Goal: Book appointment/travel/reservation

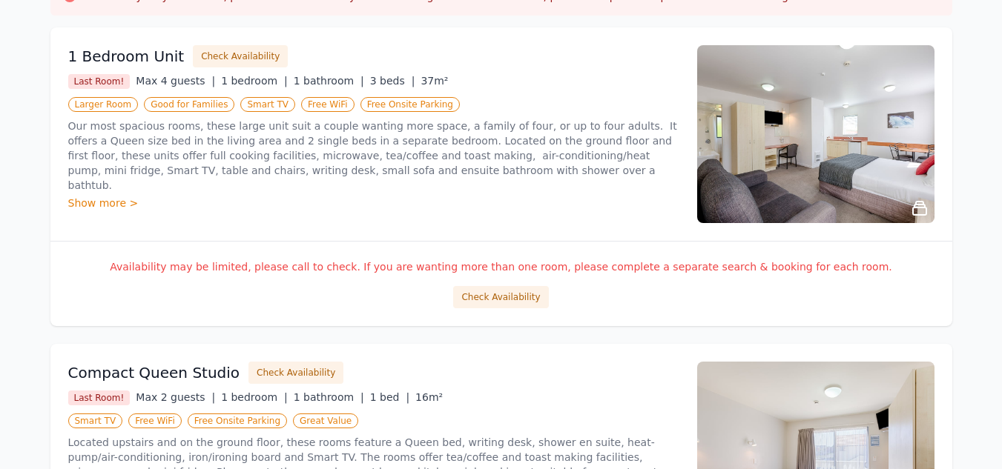
scroll to position [2, 0]
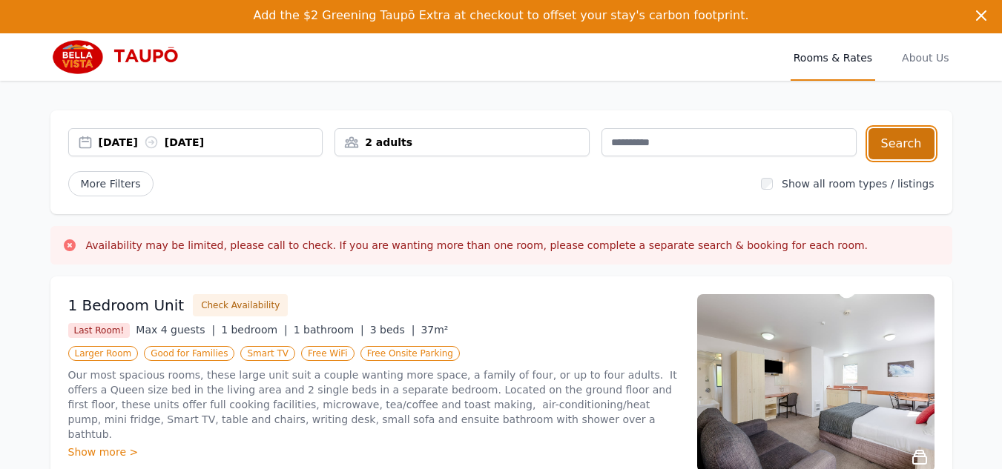
click at [903, 136] on button "Search" at bounding box center [901, 143] width 66 height 31
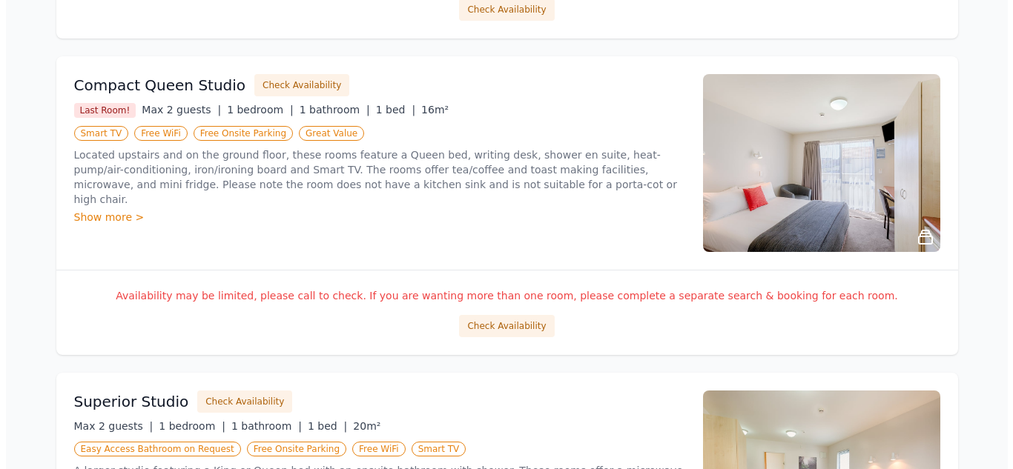
scroll to position [593, 0]
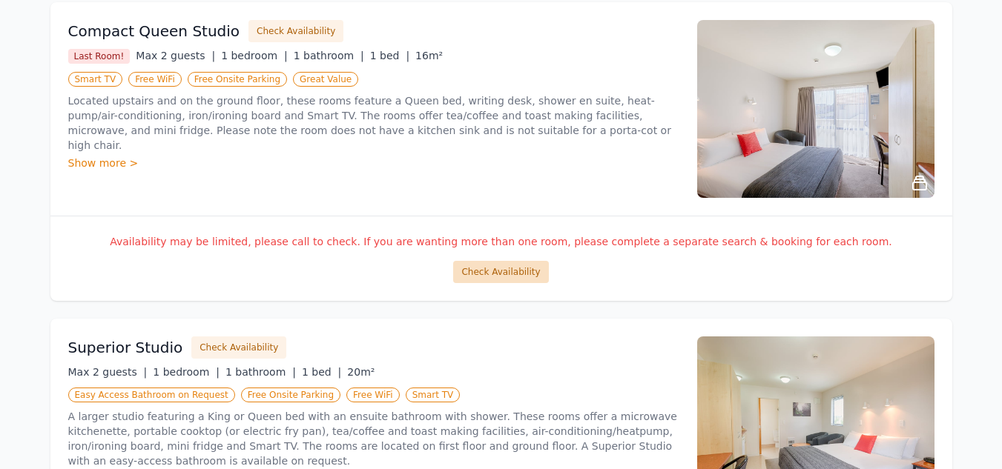
click at [491, 273] on button "Check Availability" at bounding box center [500, 272] width 95 height 22
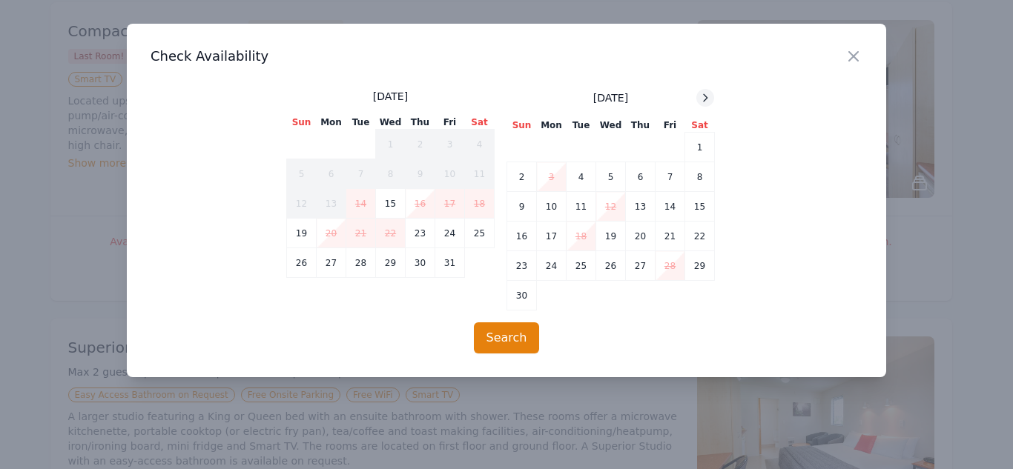
click at [703, 94] on icon at bounding box center [705, 98] width 12 height 12
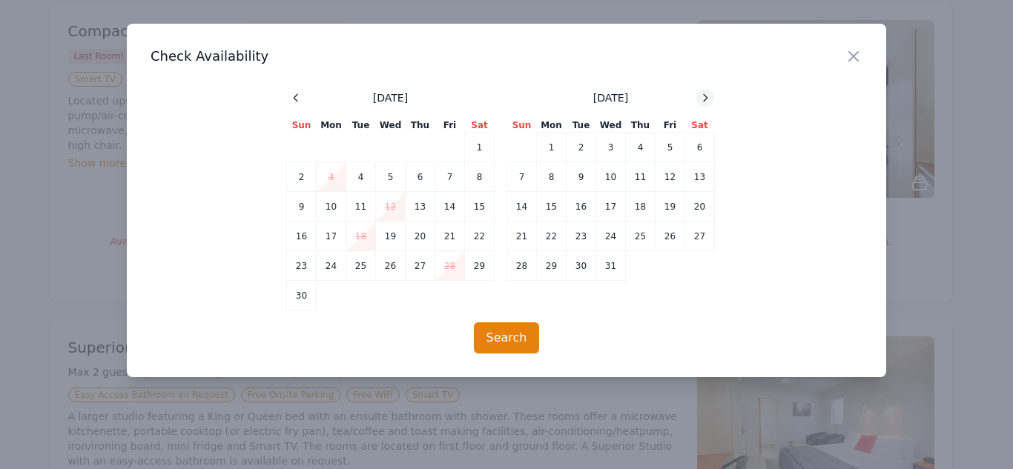
click at [703, 93] on icon at bounding box center [705, 98] width 12 height 12
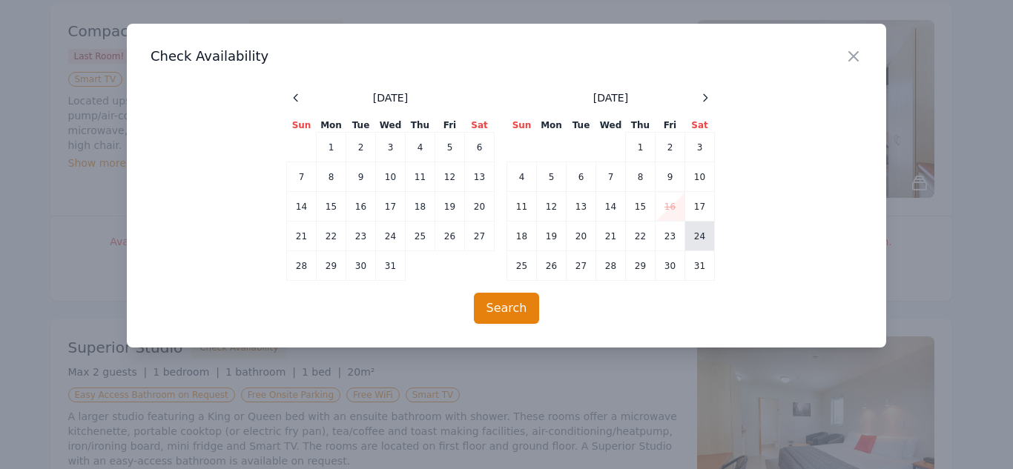
click at [707, 231] on td "24" at bounding box center [700, 237] width 30 height 30
click at [518, 258] on td "25" at bounding box center [522, 266] width 30 height 30
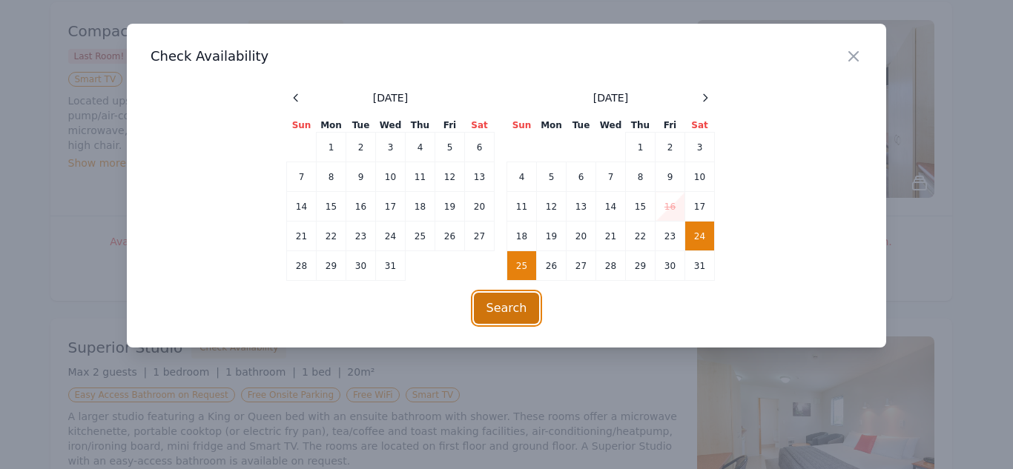
click at [499, 304] on button "Search" at bounding box center [507, 308] width 66 height 31
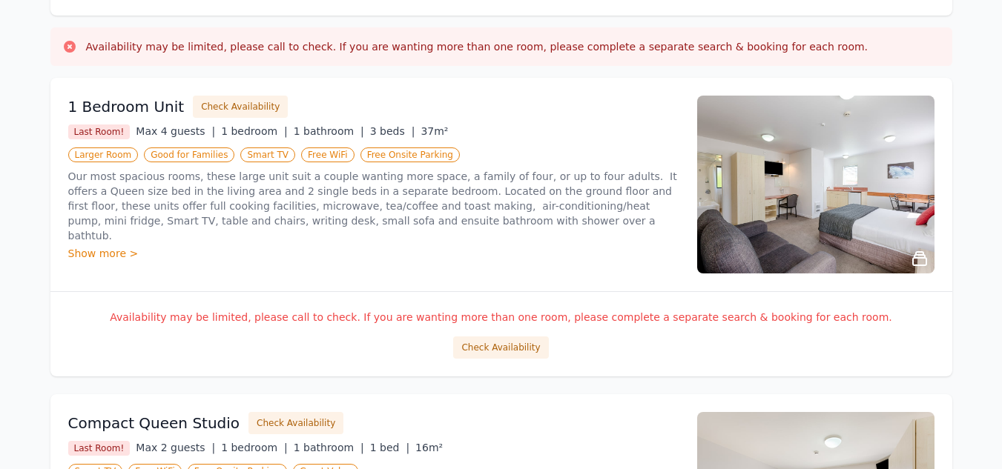
scroll to position [0, 0]
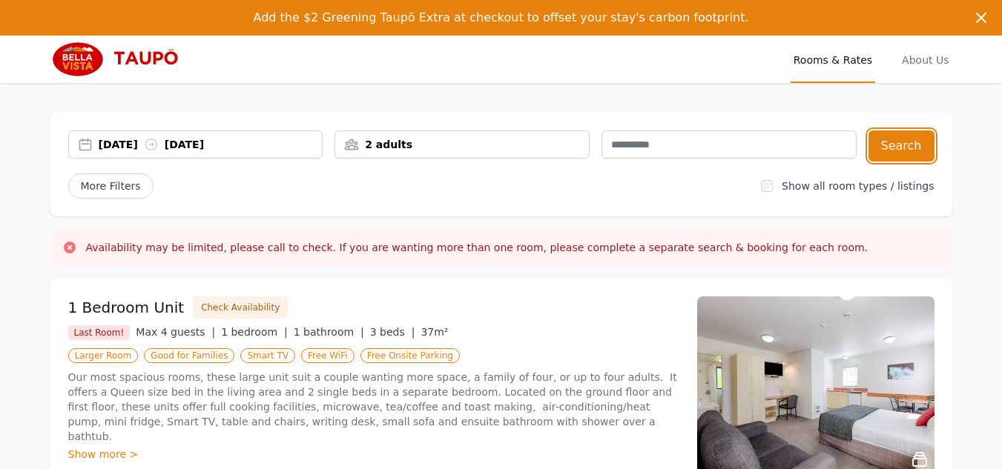
click at [225, 139] on div "[DATE] [DATE]" at bounding box center [211, 144] width 224 height 15
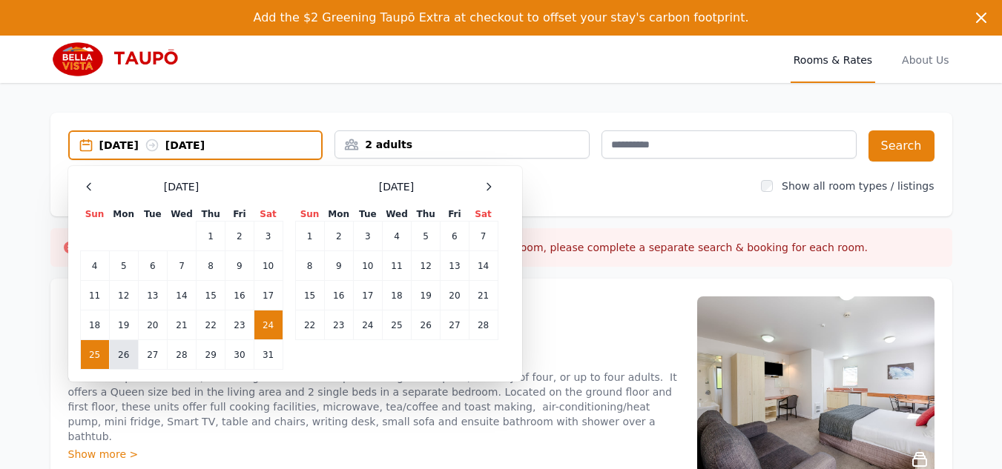
click at [118, 353] on td "26" at bounding box center [123, 355] width 29 height 30
click at [269, 317] on td "24" at bounding box center [268, 326] width 29 height 30
click at [125, 350] on td "26" at bounding box center [123, 355] width 29 height 30
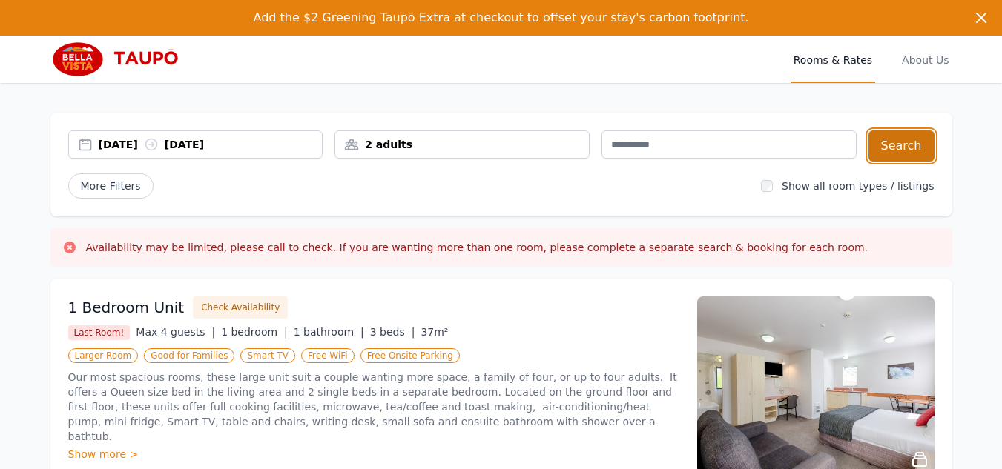
click at [900, 152] on button "Search" at bounding box center [901, 146] width 66 height 31
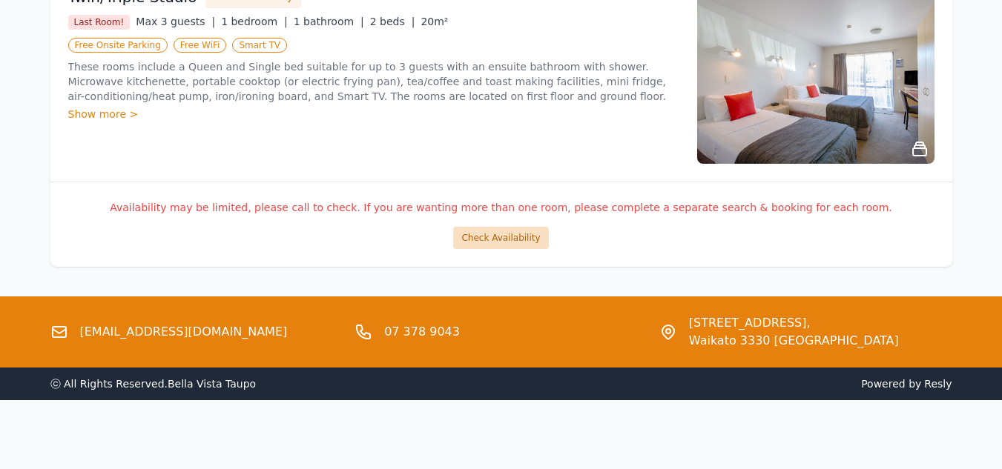
scroll to position [1263, 0]
